Goal: Find specific page/section: Find specific page/section

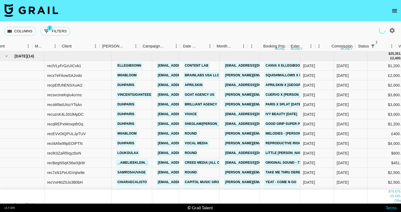
scroll to position [0, 120]
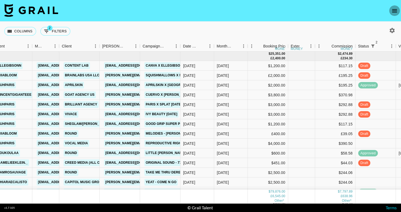
click at [395, 10] on icon "open drawer" at bounding box center [394, 11] width 6 height 6
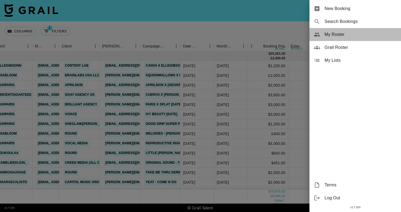
click at [359, 34] on span "My Roster" at bounding box center [360, 34] width 72 height 6
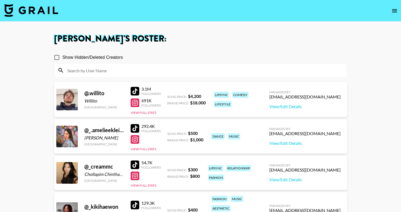
click at [34, 9] on img at bounding box center [31, 10] width 54 height 13
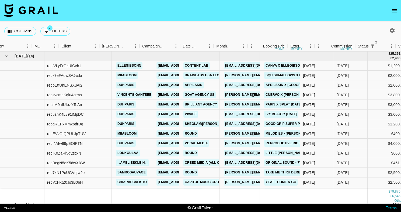
scroll to position [0, 147]
